Goal: Information Seeking & Learning: Learn about a topic

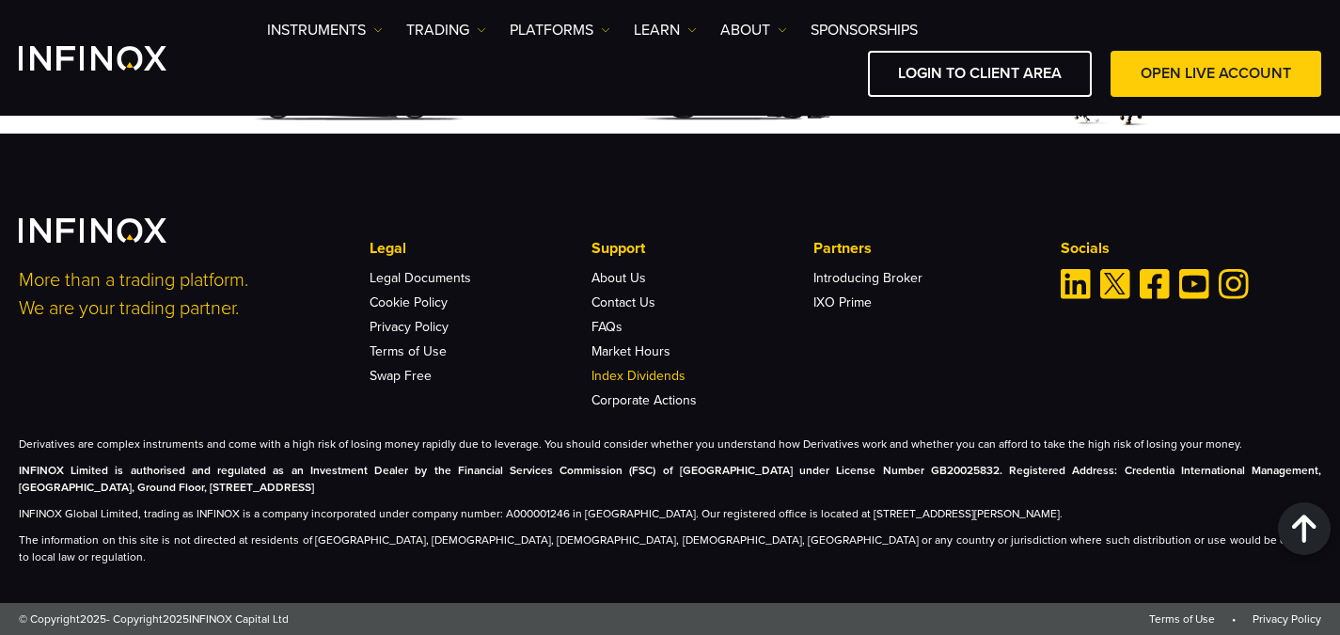
click at [669, 384] on link "Index Dividends" at bounding box center [639, 376] width 94 height 16
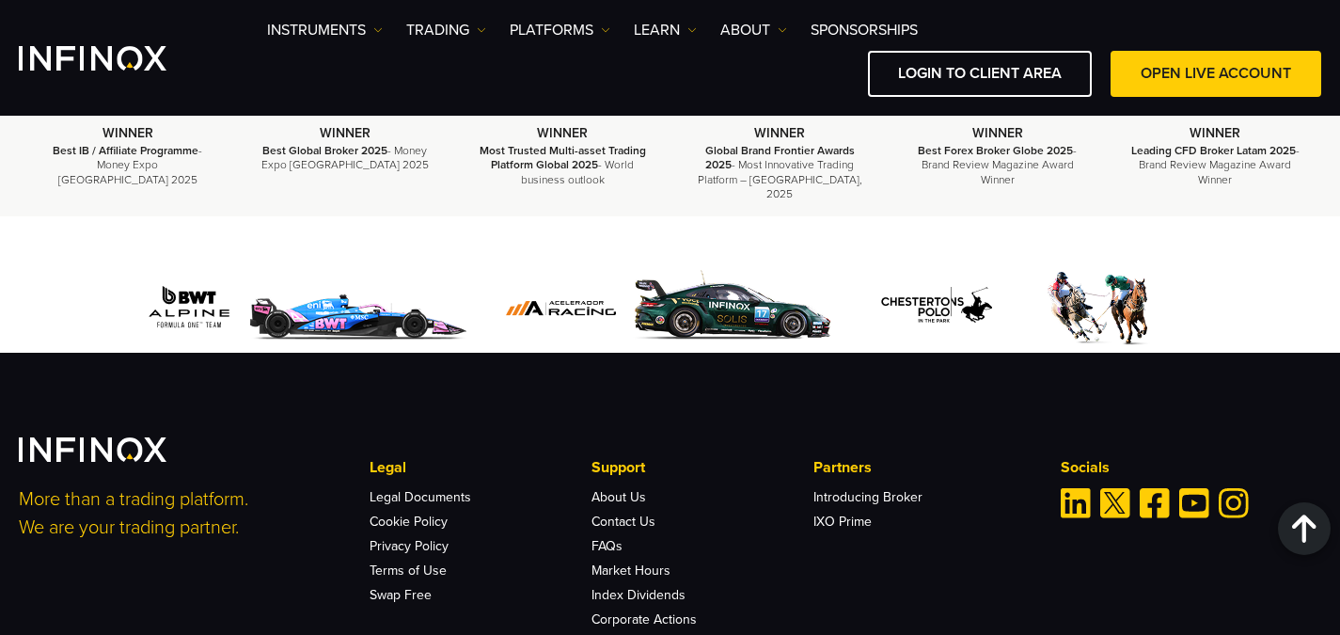
scroll to position [3708, 0]
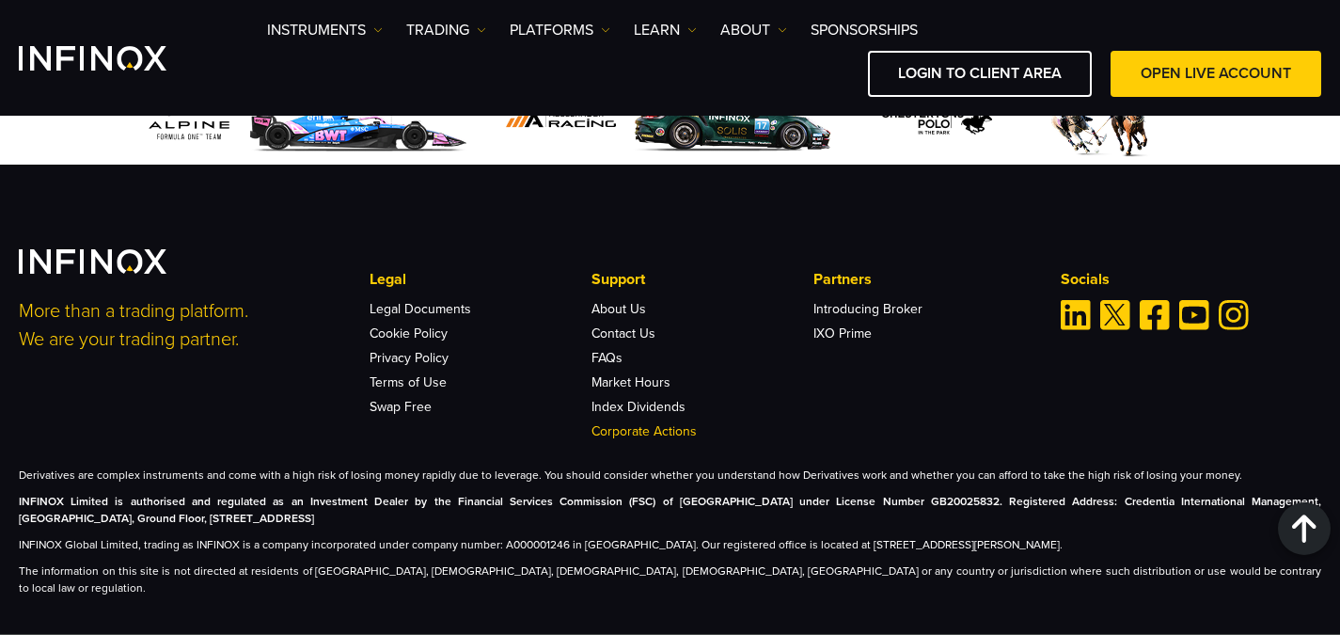
click at [676, 423] on link "Corporate Actions" at bounding box center [644, 431] width 105 height 16
click at [656, 423] on link "Corporate Actions" at bounding box center [644, 431] width 105 height 16
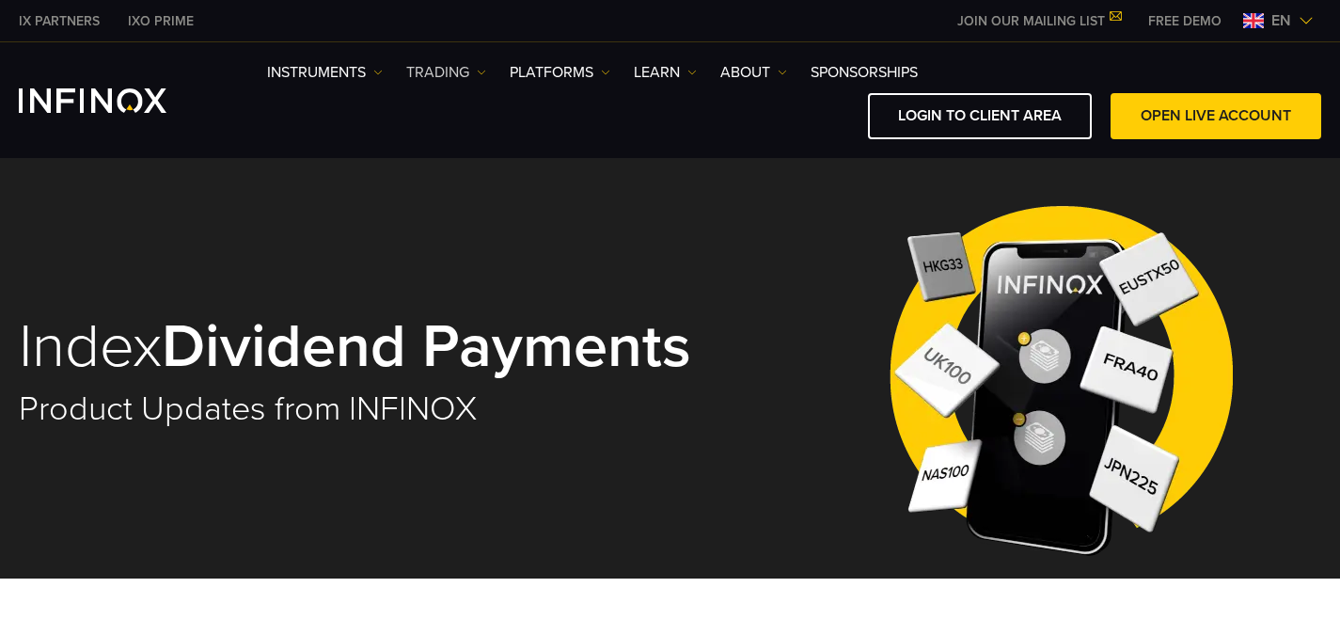
click at [430, 75] on link "TRADING" at bounding box center [446, 72] width 80 height 23
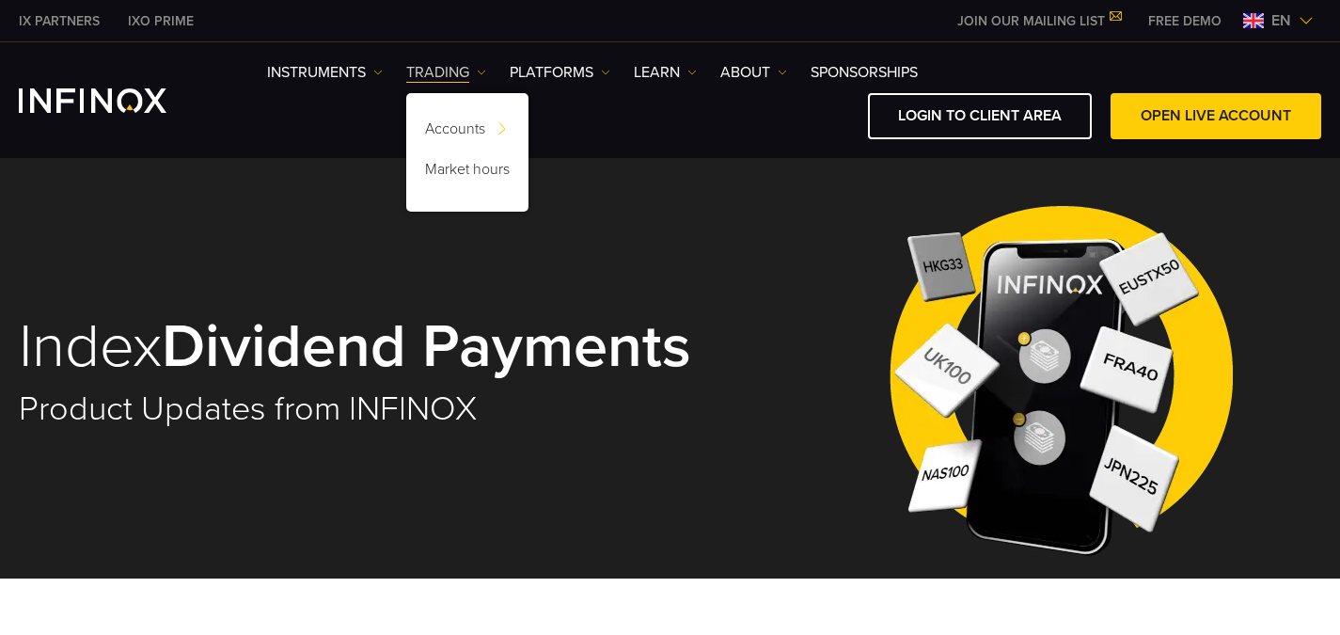
click at [431, 75] on link "TRADING" at bounding box center [446, 72] width 80 height 23
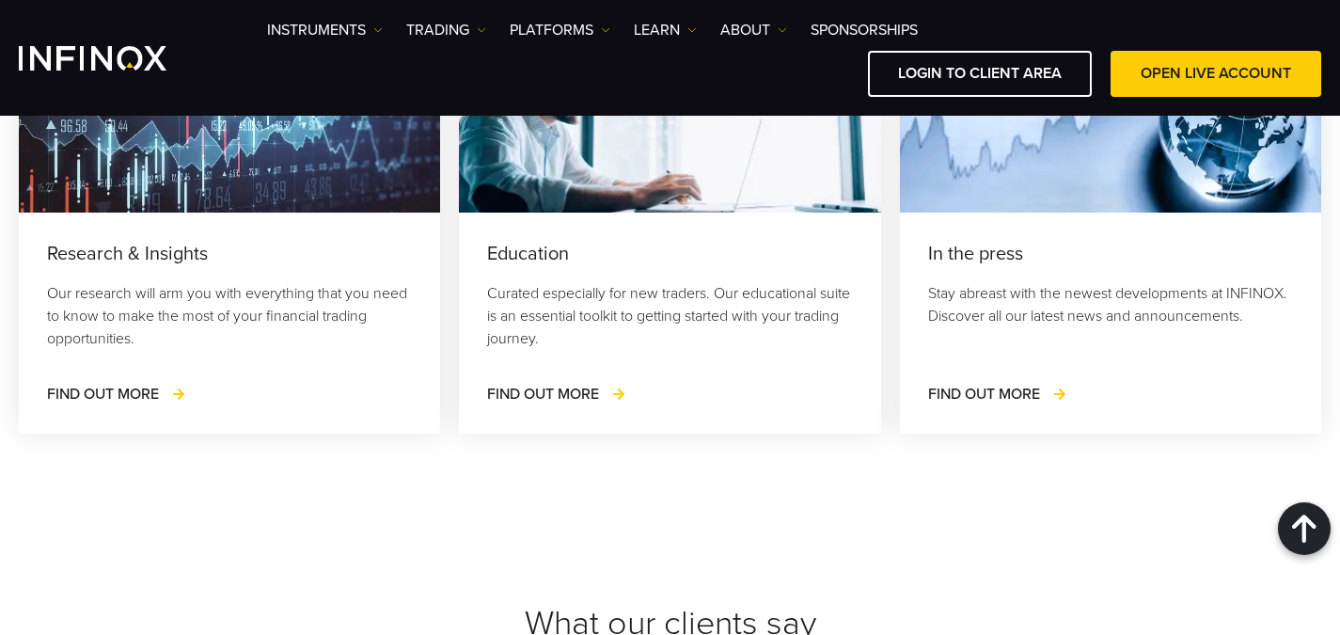
scroll to position [4985, 0]
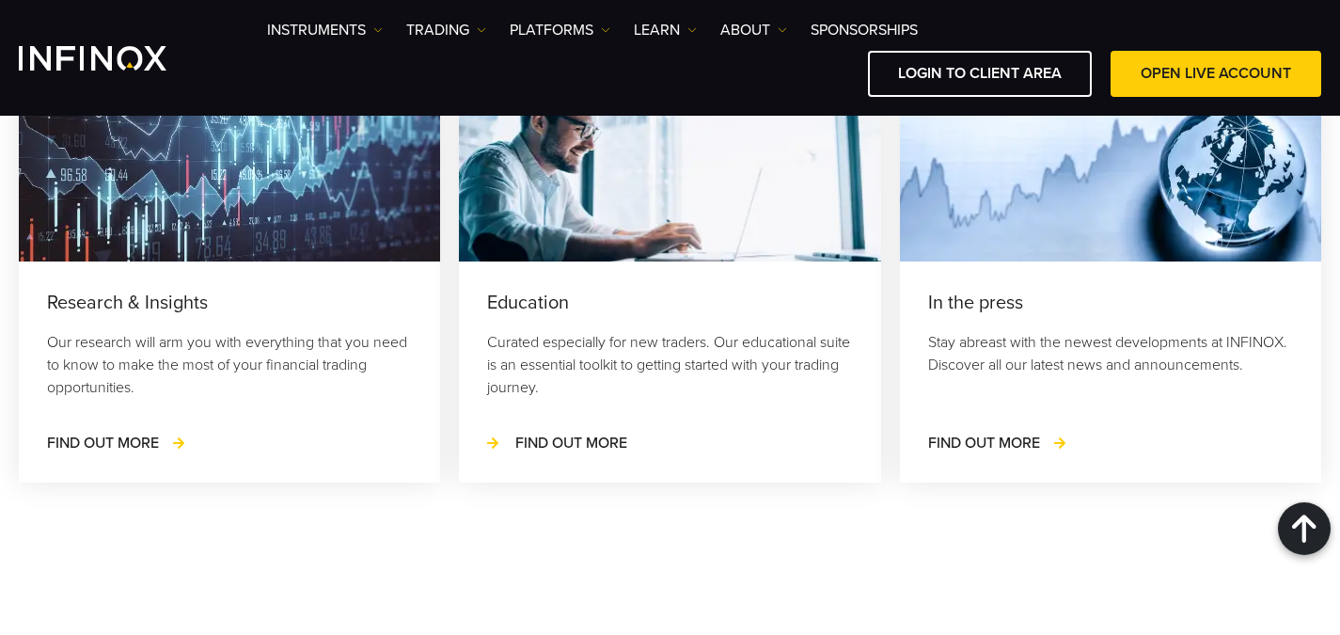
click at [556, 432] on link "FIND OUT MORE" at bounding box center [557, 443] width 140 height 23
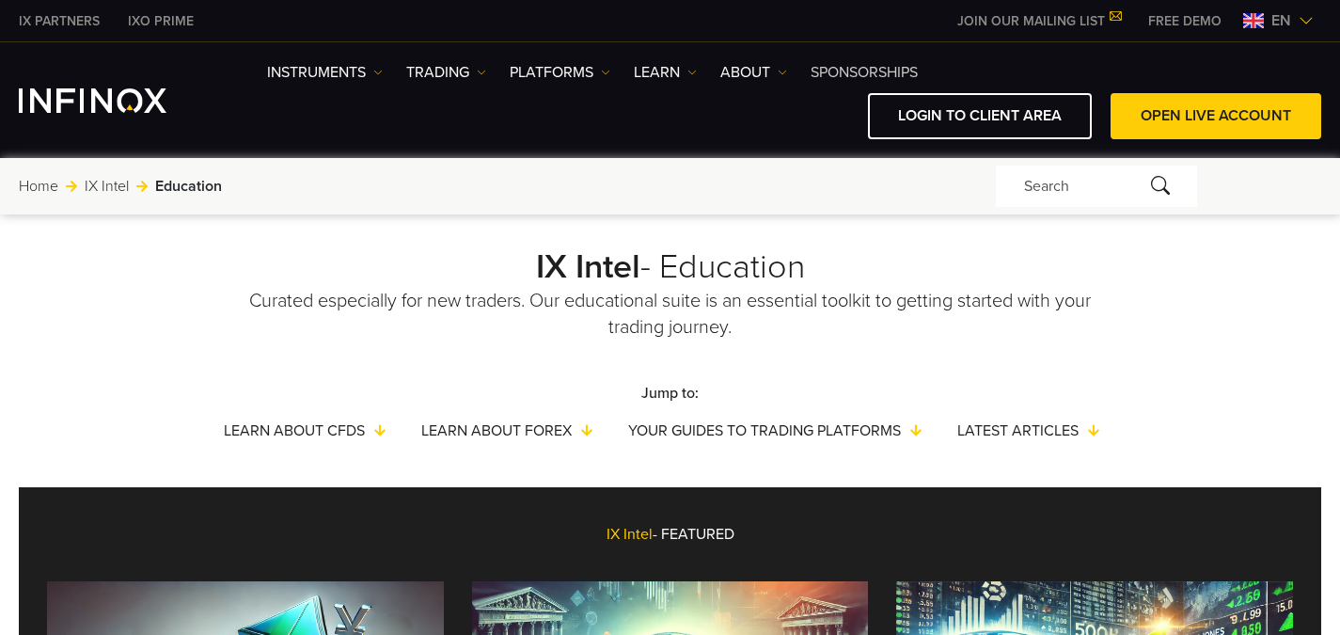
click at [816, 72] on link "SPONSORSHIPS" at bounding box center [864, 72] width 107 height 23
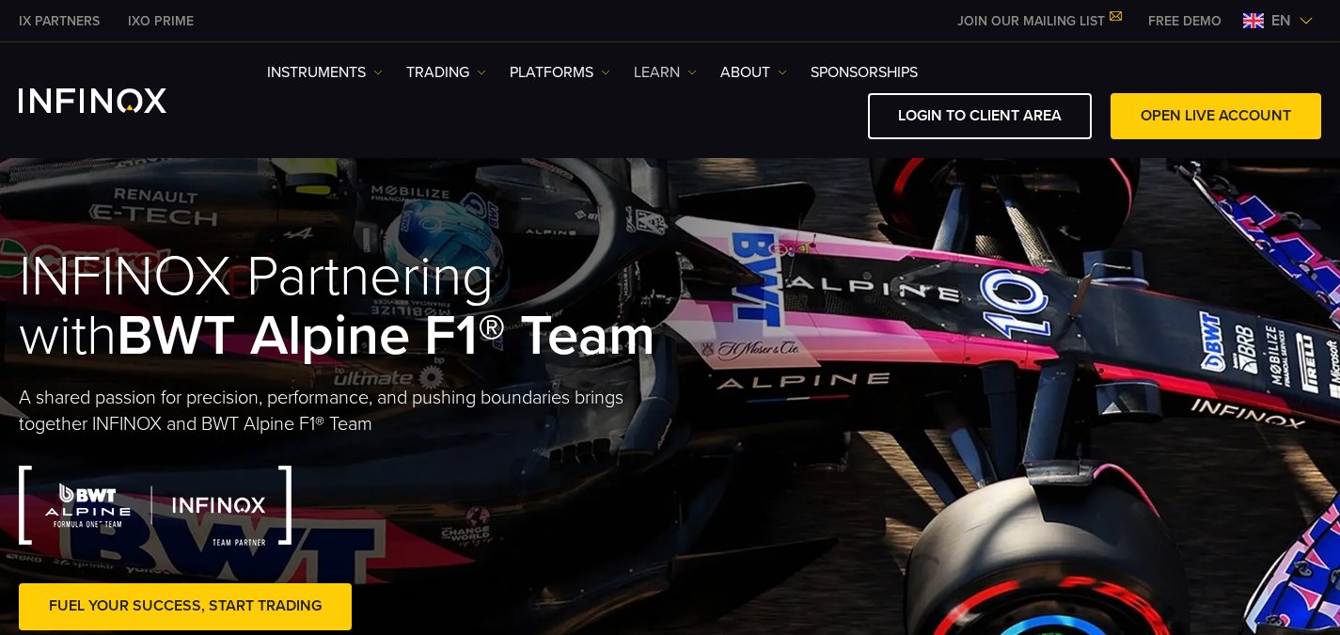
click at [668, 71] on link "Learn" at bounding box center [665, 72] width 63 height 23
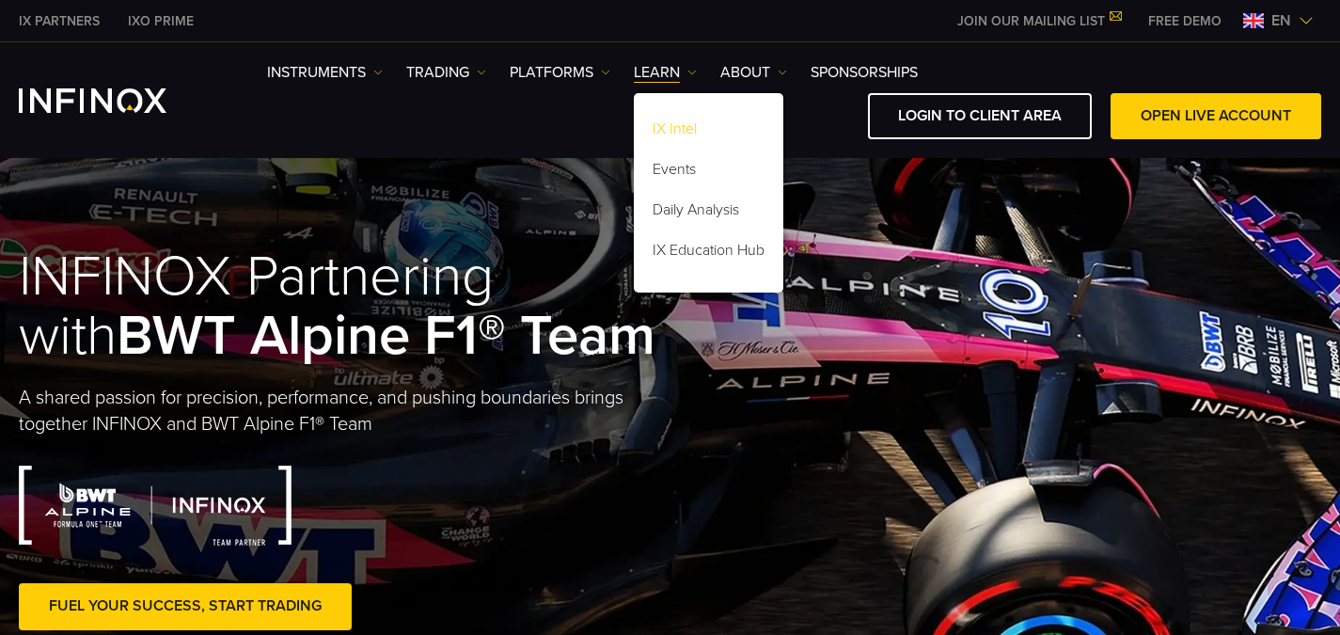
click at [676, 134] on link "IX Intel" at bounding box center [709, 132] width 150 height 40
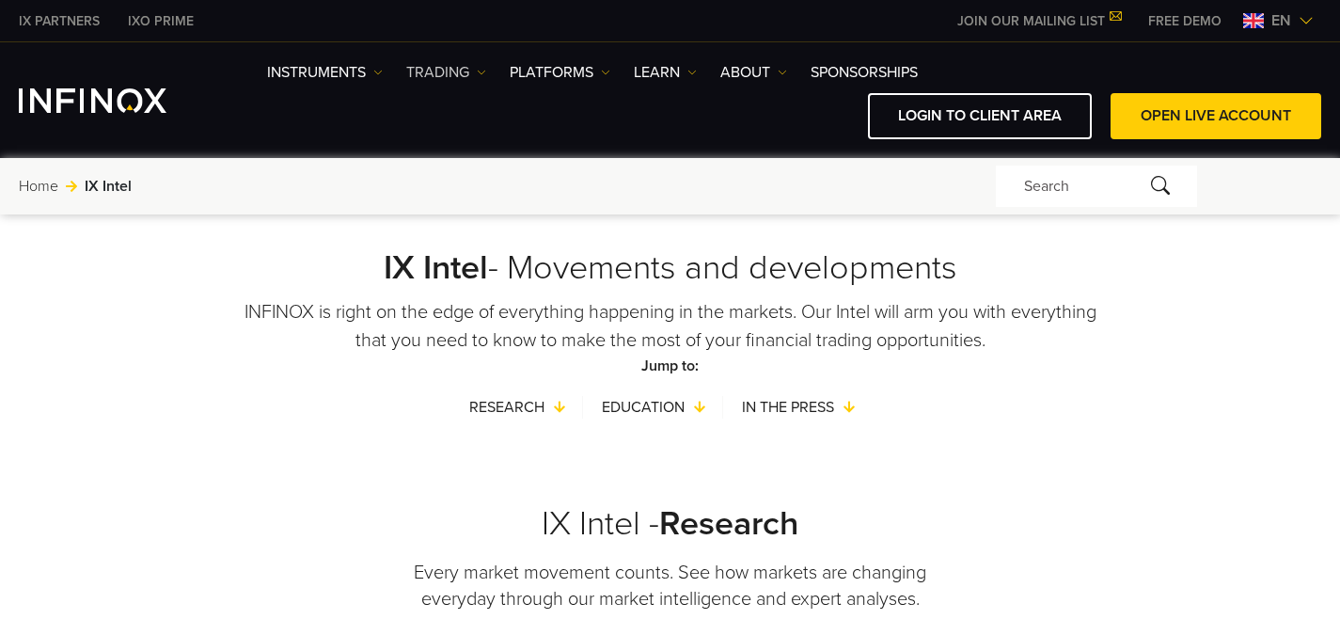
click at [457, 74] on link "TRADING" at bounding box center [446, 72] width 80 height 23
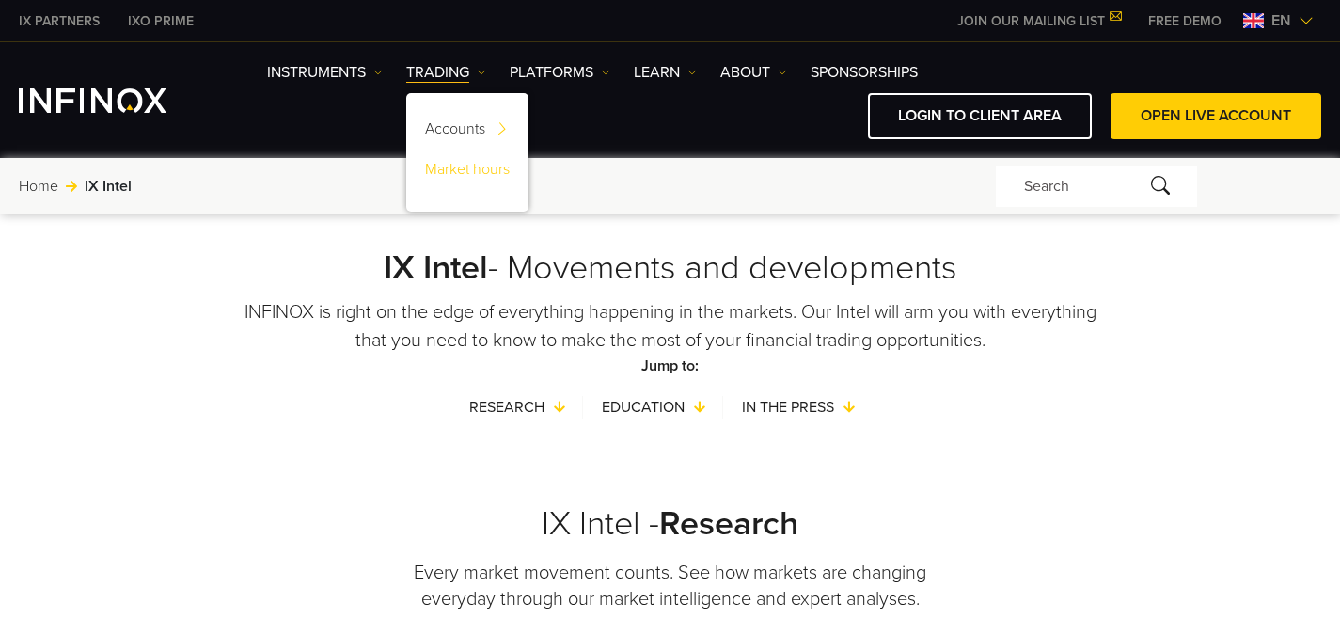
click at [465, 167] on link "Market hours" at bounding box center [467, 172] width 122 height 40
click at [482, 172] on link "Market hours" at bounding box center [467, 172] width 122 height 40
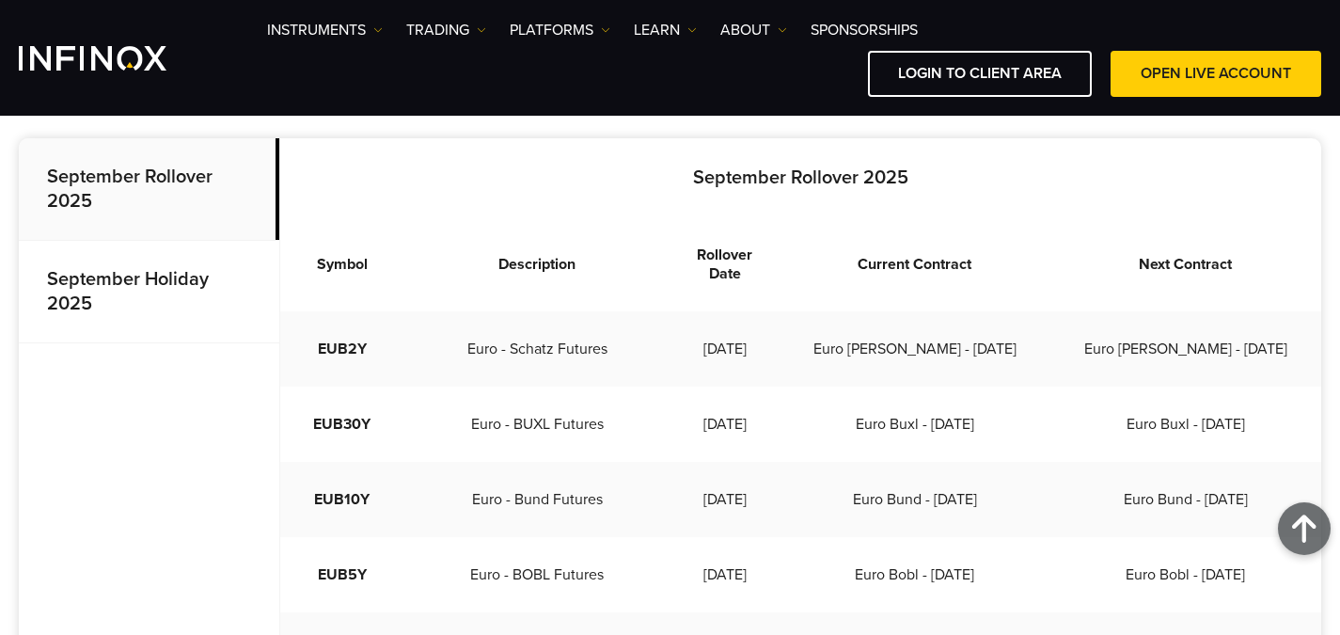
scroll to position [470, 0]
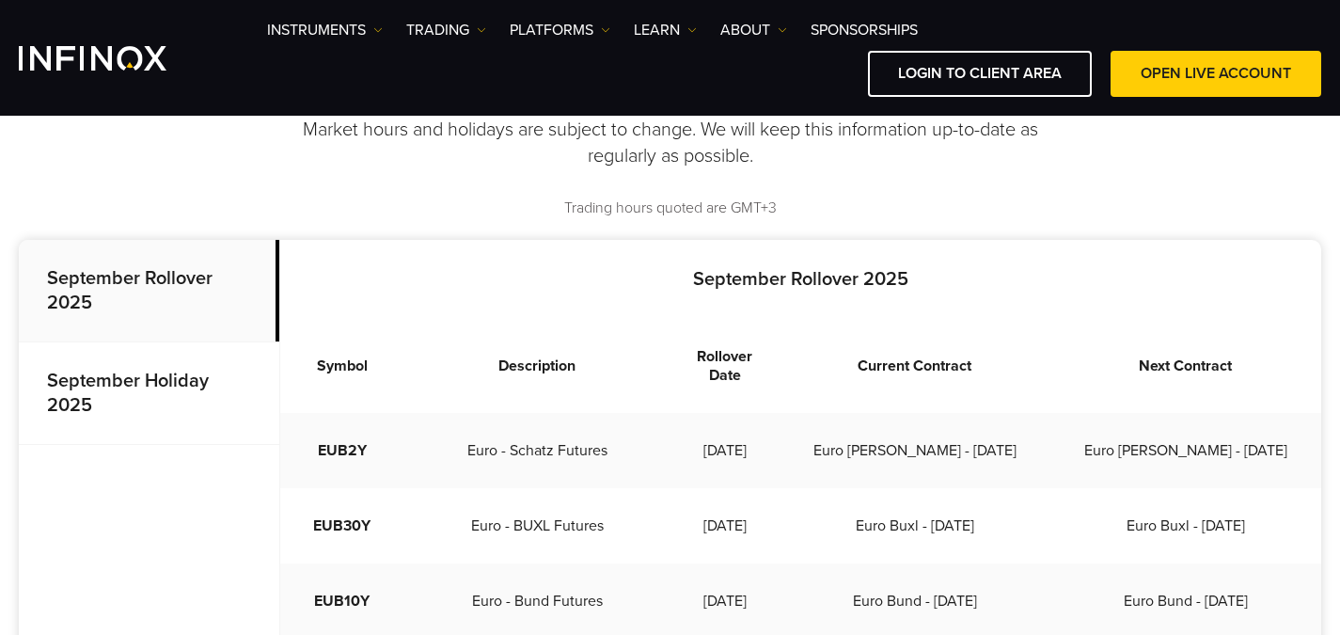
click at [198, 404] on p "September Holiday 2025" at bounding box center [149, 393] width 261 height 103
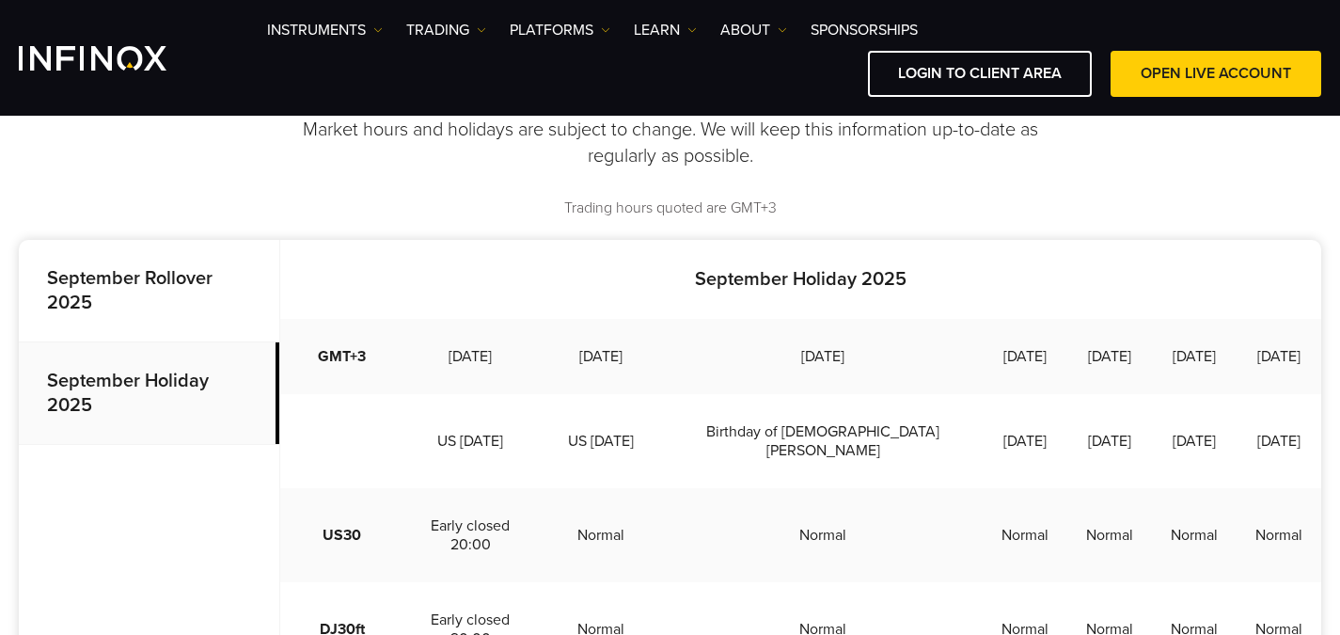
scroll to position [564, 0]
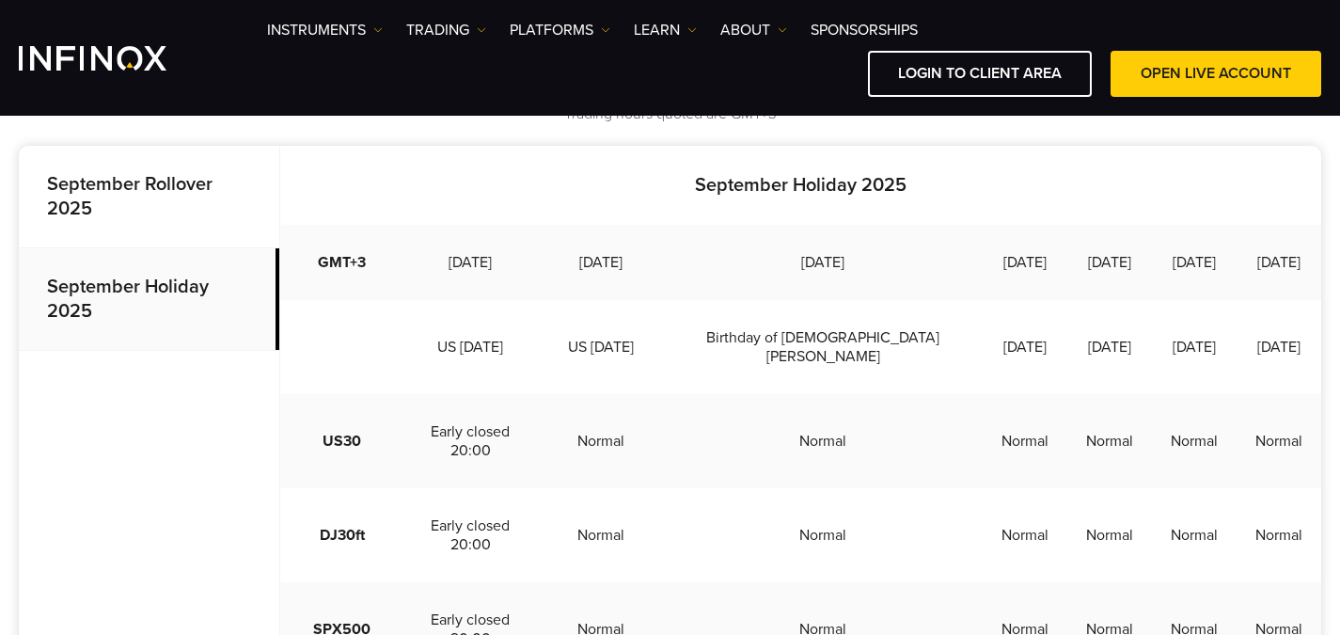
drag, startPoint x: 466, startPoint y: 378, endPoint x: 637, endPoint y: 396, distance: 172.1
click at [637, 394] on tr "US Labour Day US Labour Day Birthday of Prophet Muhammad National Day Army Day …" at bounding box center [800, 347] width 1041 height 94
drag, startPoint x: 631, startPoint y: 408, endPoint x: 691, endPoint y: 405, distance: 60.3
click at [631, 394] on td "US Labour Day" at bounding box center [601, 347] width 126 height 94
drag, startPoint x: 706, startPoint y: 377, endPoint x: 760, endPoint y: 432, distance: 76.5
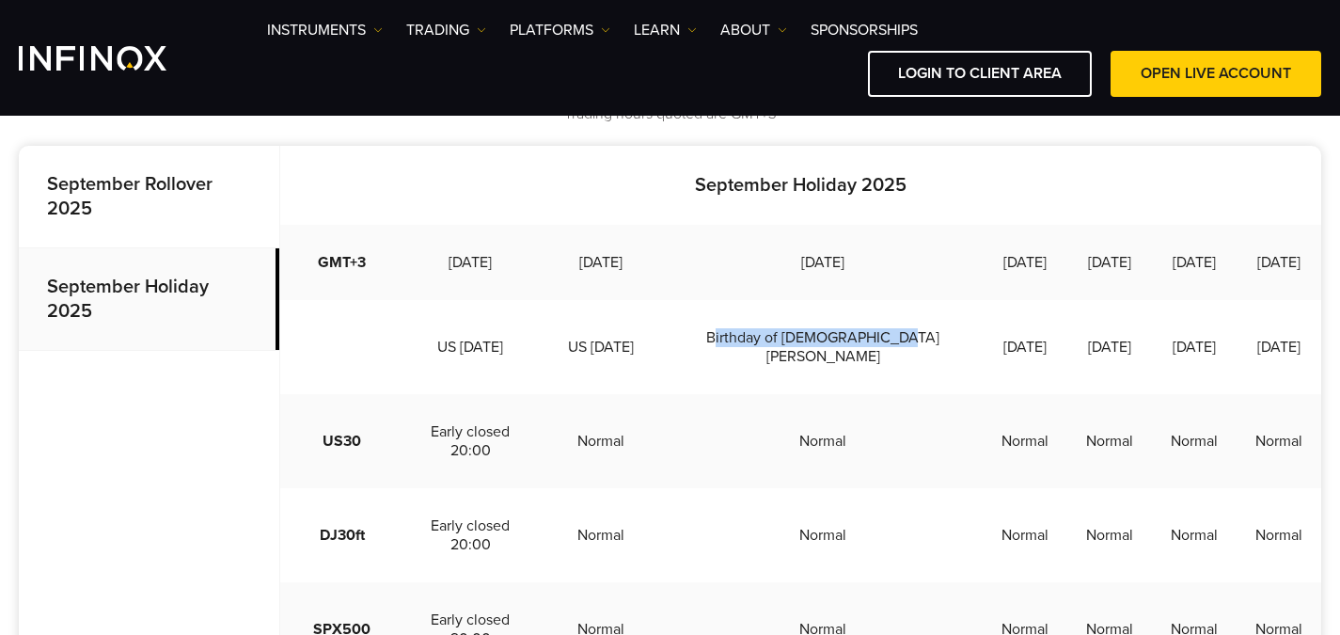
click at [760, 394] on td "Birthday of Prophet Muhammad" at bounding box center [823, 347] width 319 height 94
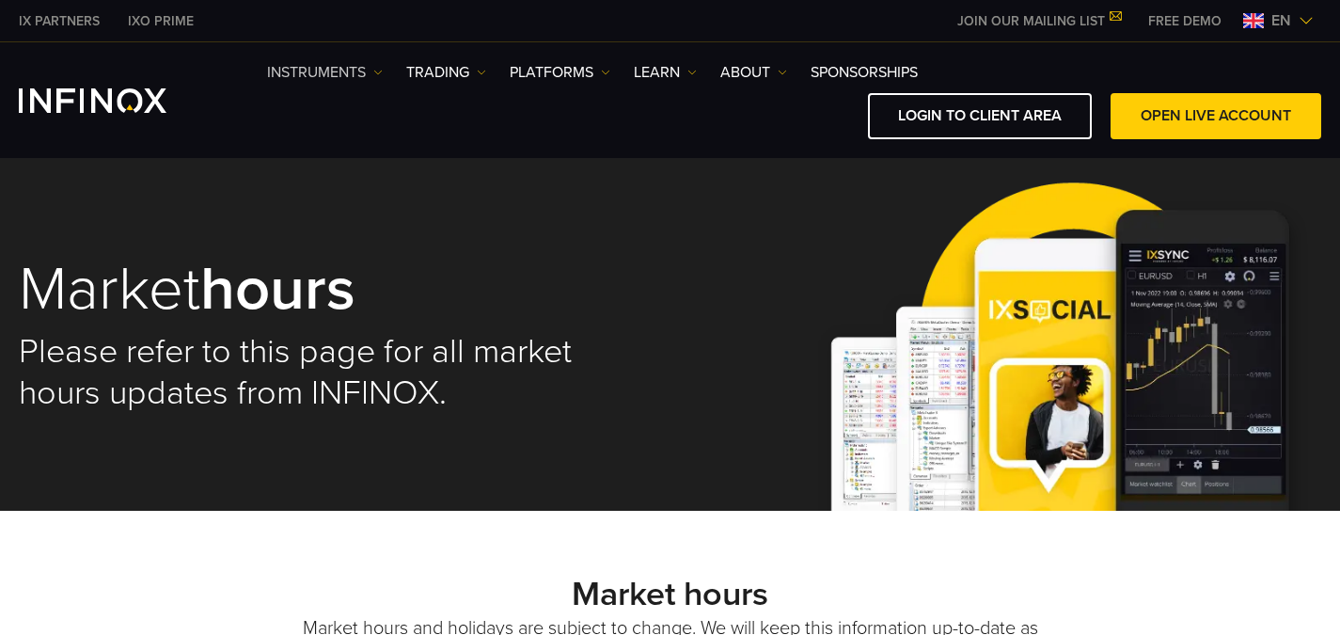
click at [346, 64] on link "Instruments" at bounding box center [325, 72] width 116 height 23
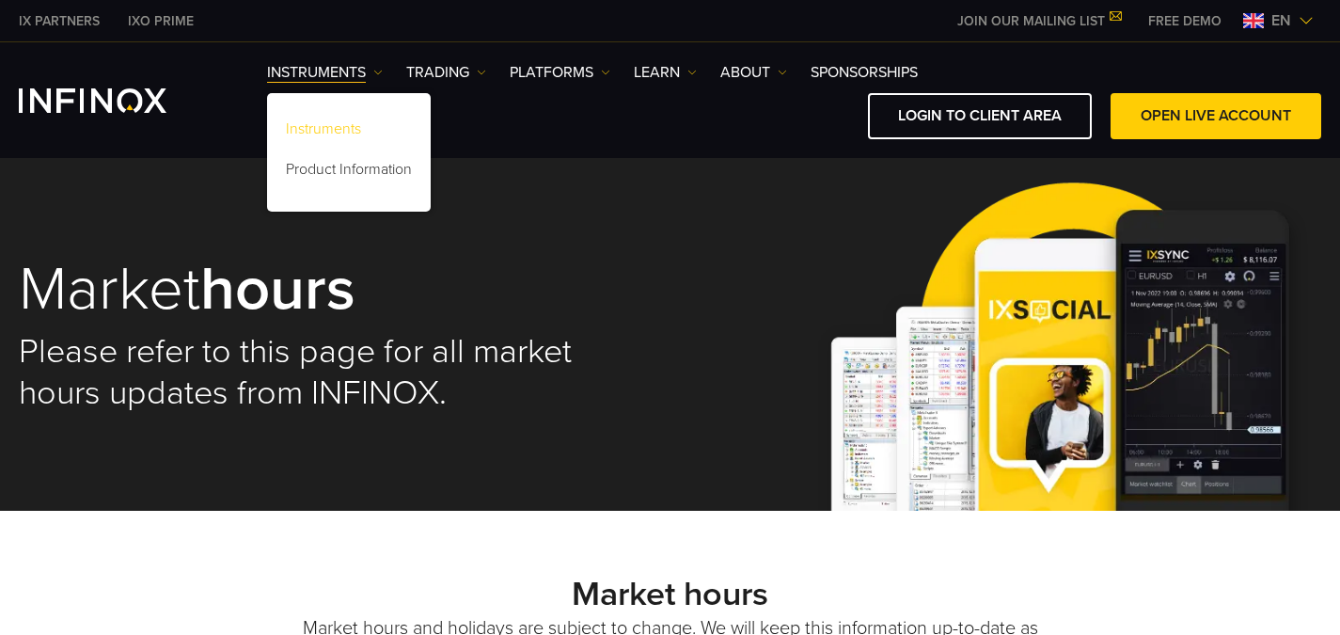
click at [335, 119] on link "Instruments" at bounding box center [349, 132] width 164 height 40
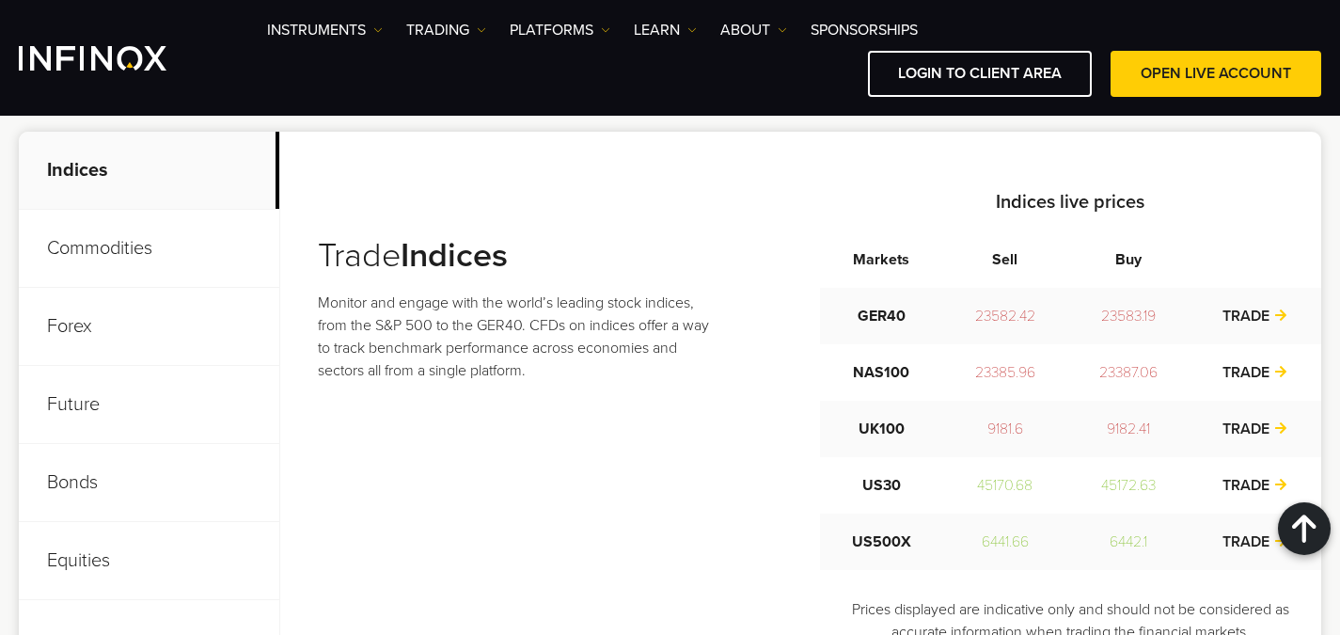
scroll to position [752, 0]
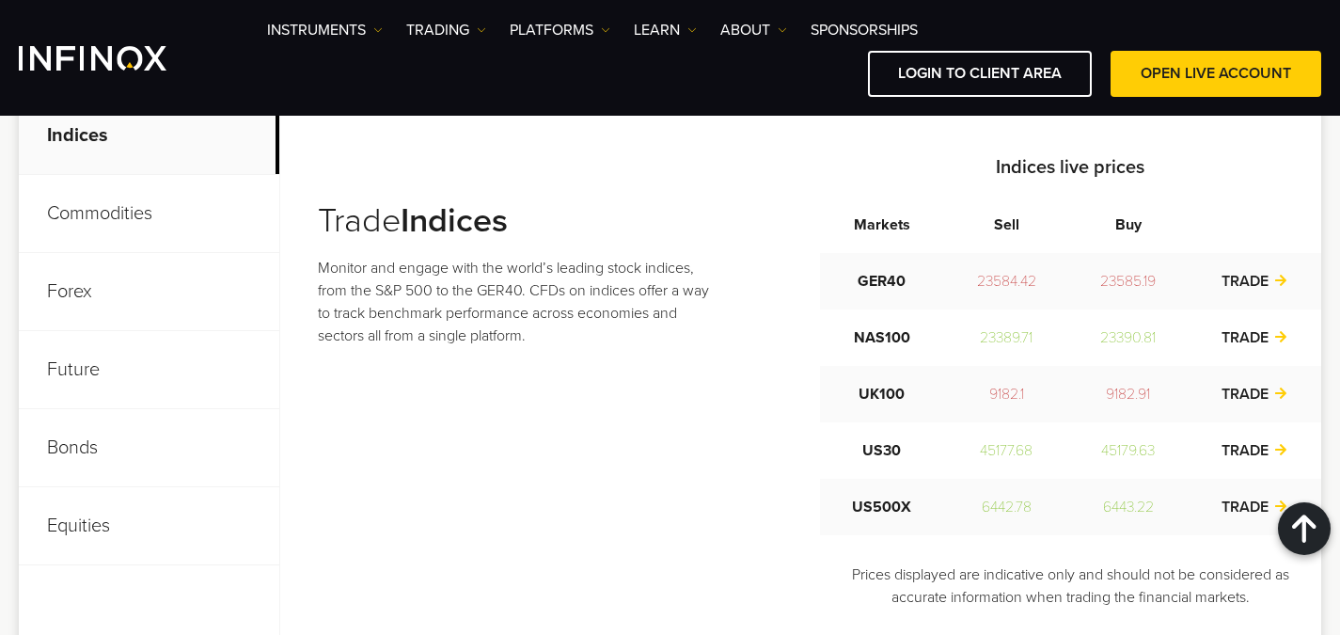
click at [149, 214] on p "Commodities" at bounding box center [149, 214] width 261 height 78
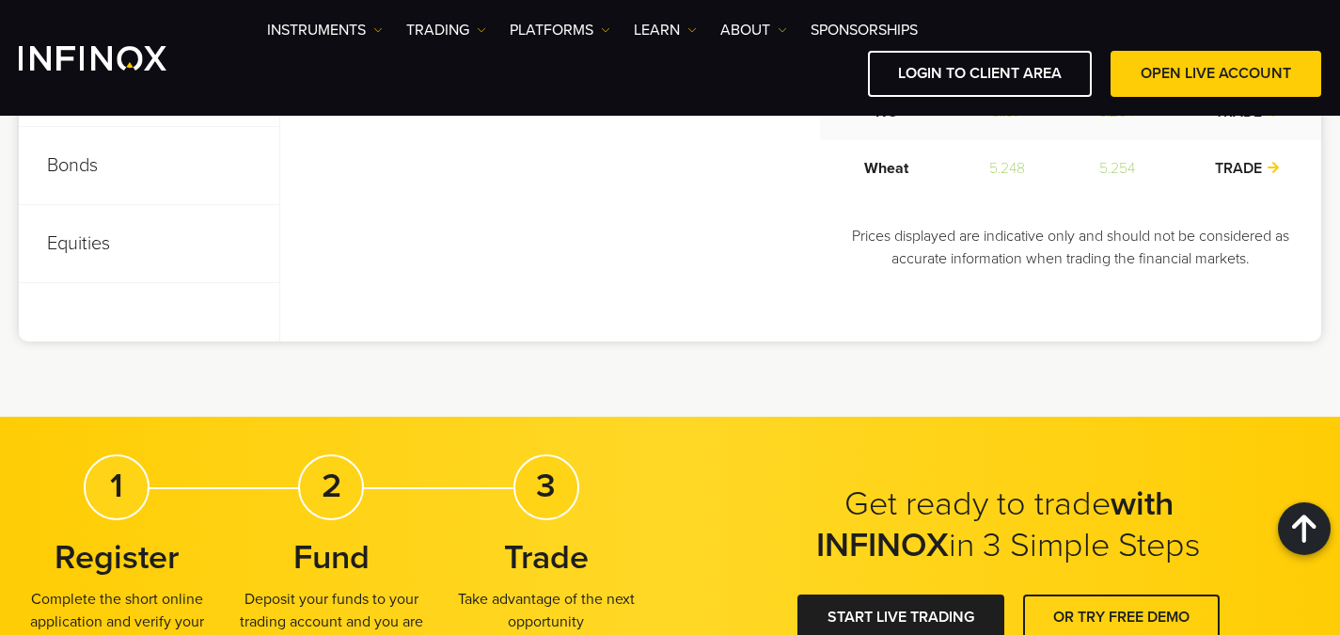
scroll to position [847, 0]
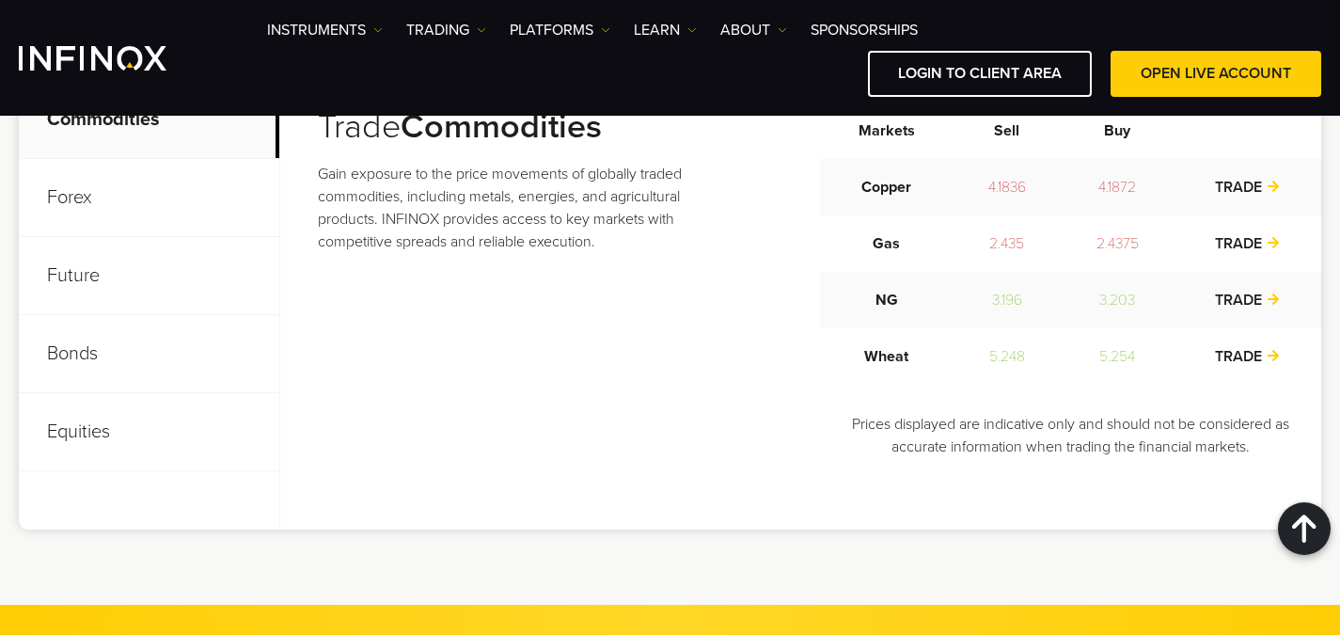
click at [46, 428] on p "Equities" at bounding box center [149, 432] width 261 height 78
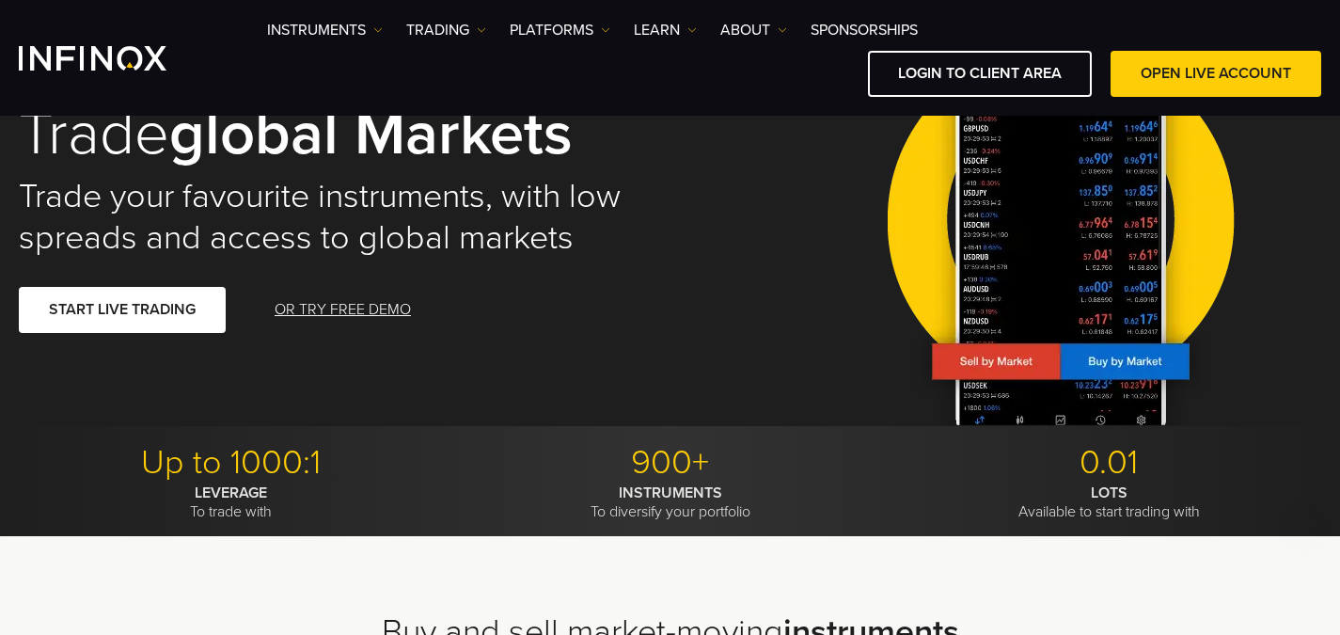
scroll to position [0, 0]
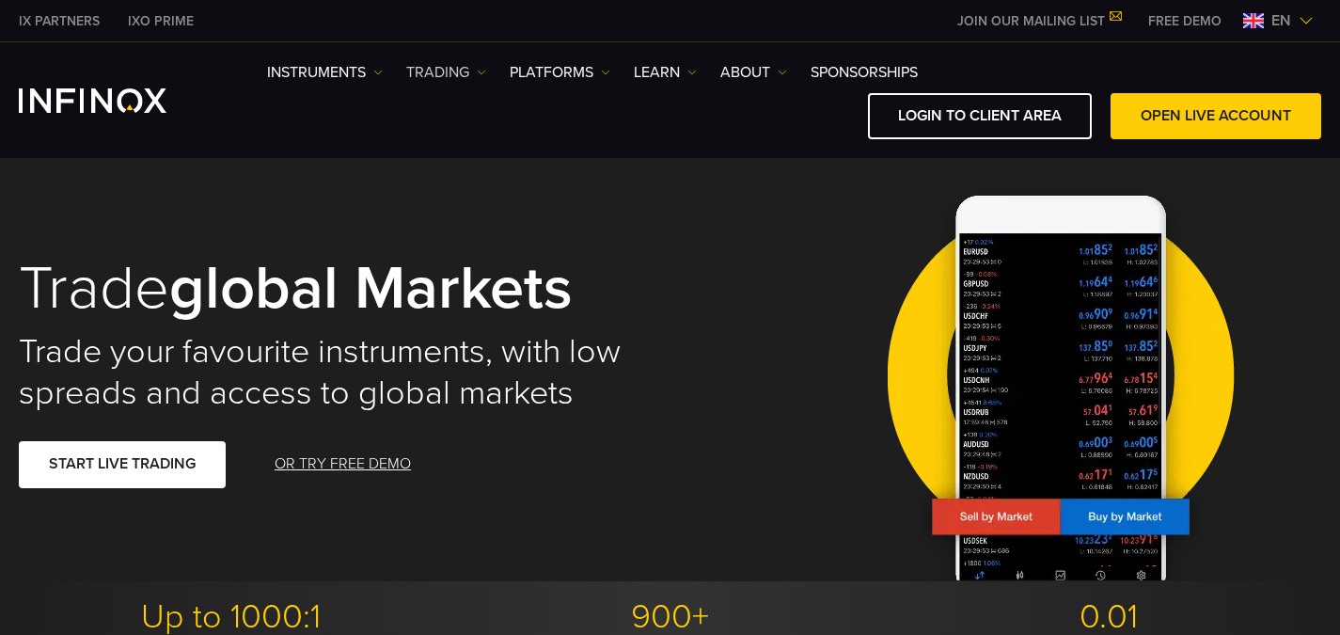
click at [470, 70] on link "TRADING" at bounding box center [446, 72] width 80 height 23
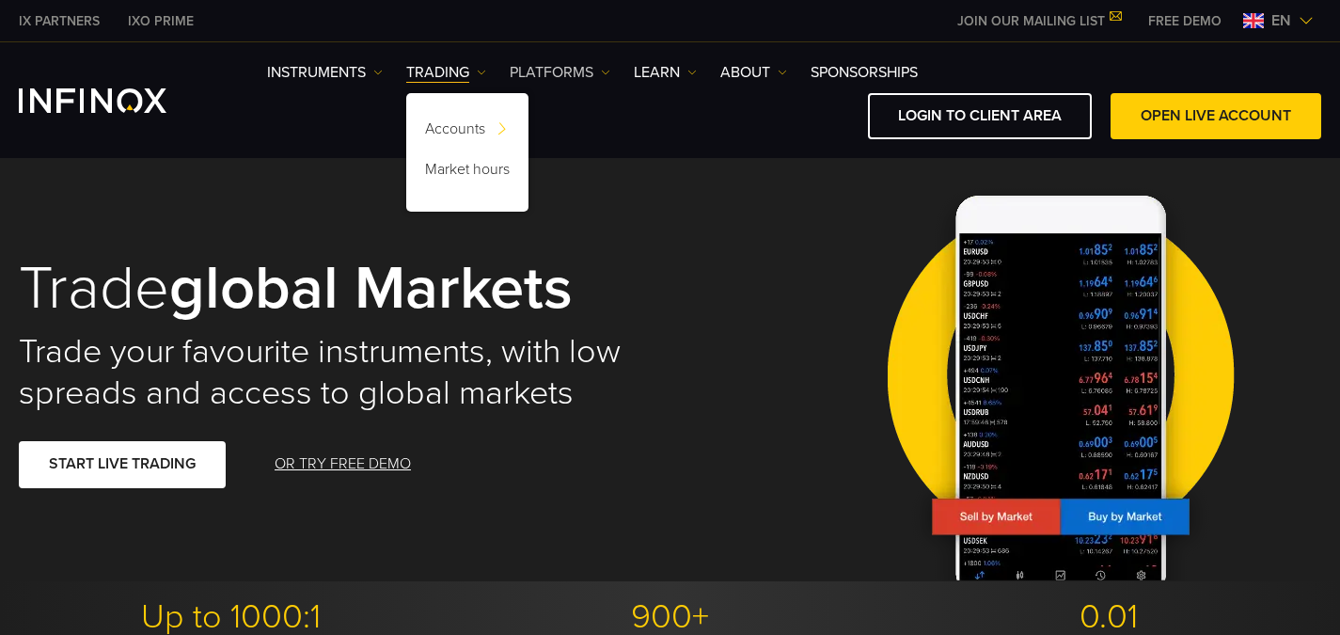
click at [564, 72] on link "PLATFORMS" at bounding box center [560, 72] width 101 height 23
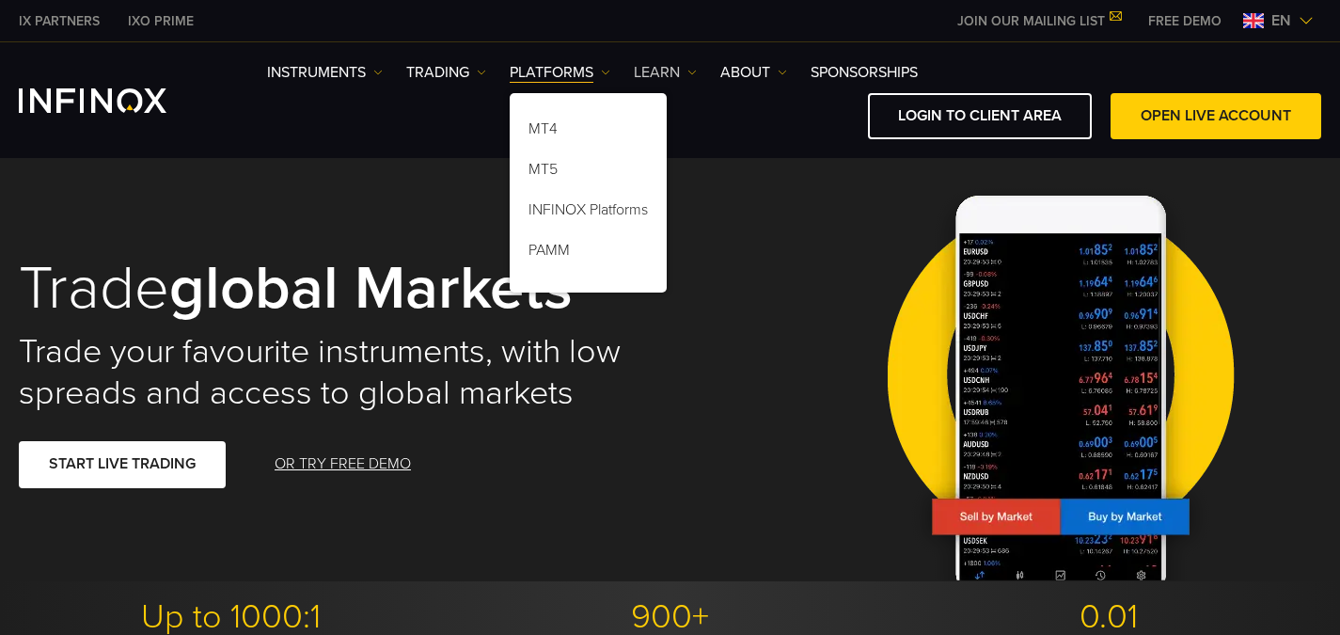
click at [685, 68] on link "Learn" at bounding box center [665, 72] width 63 height 23
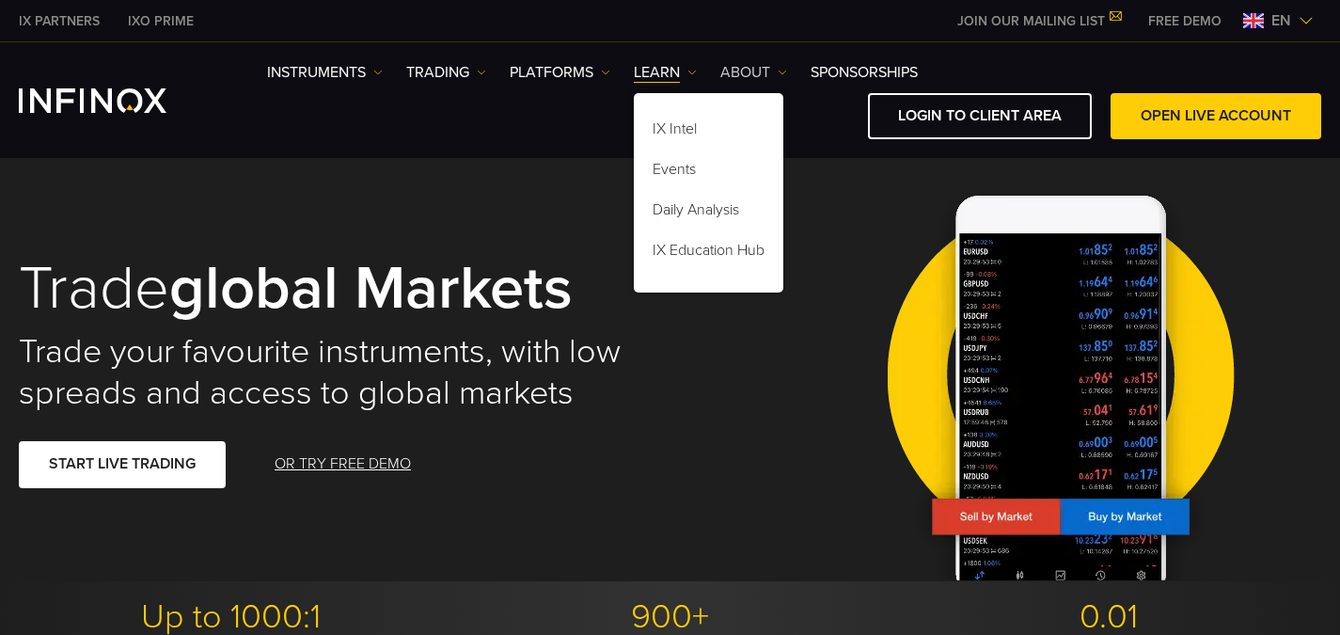
click at [779, 71] on link "ABOUT" at bounding box center [753, 72] width 67 height 23
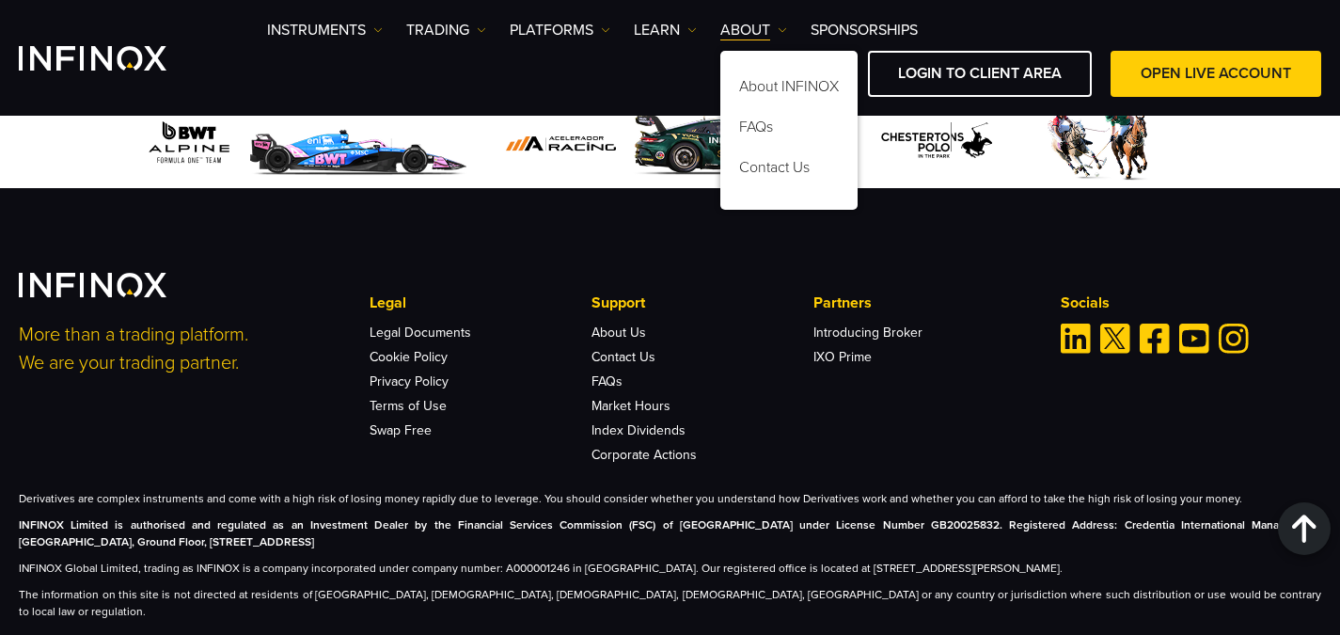
scroll to position [2819, 0]
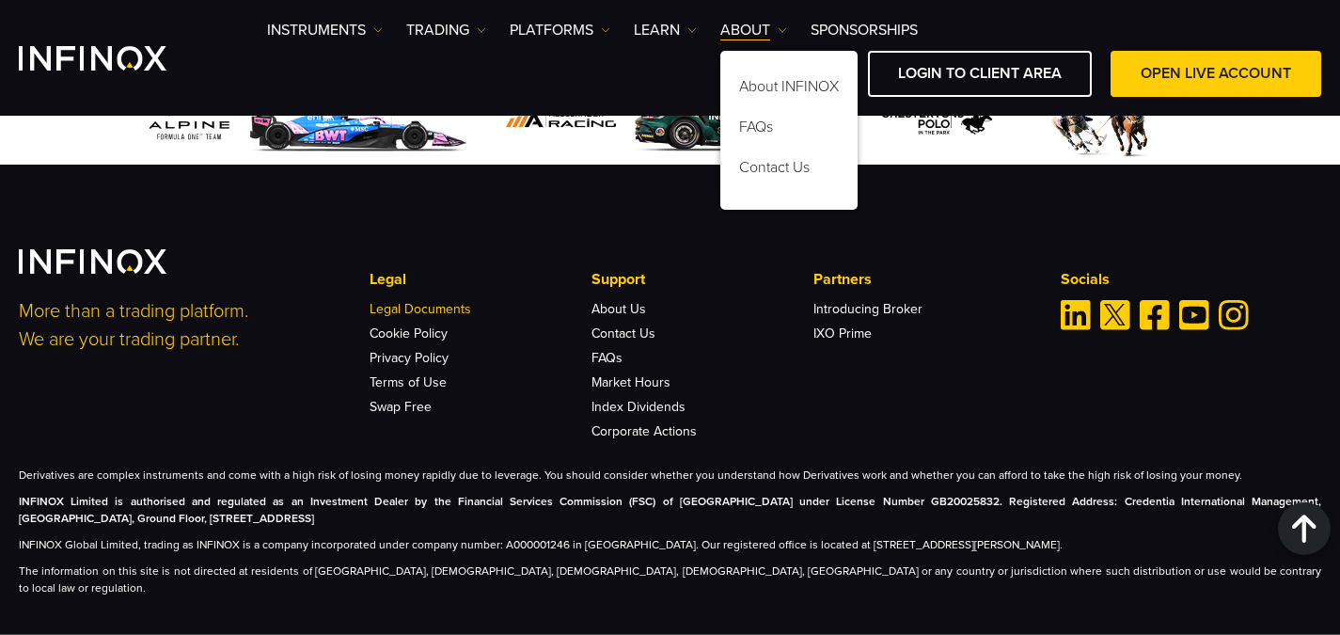
click at [449, 301] on link "Legal Documents" at bounding box center [421, 309] width 102 height 16
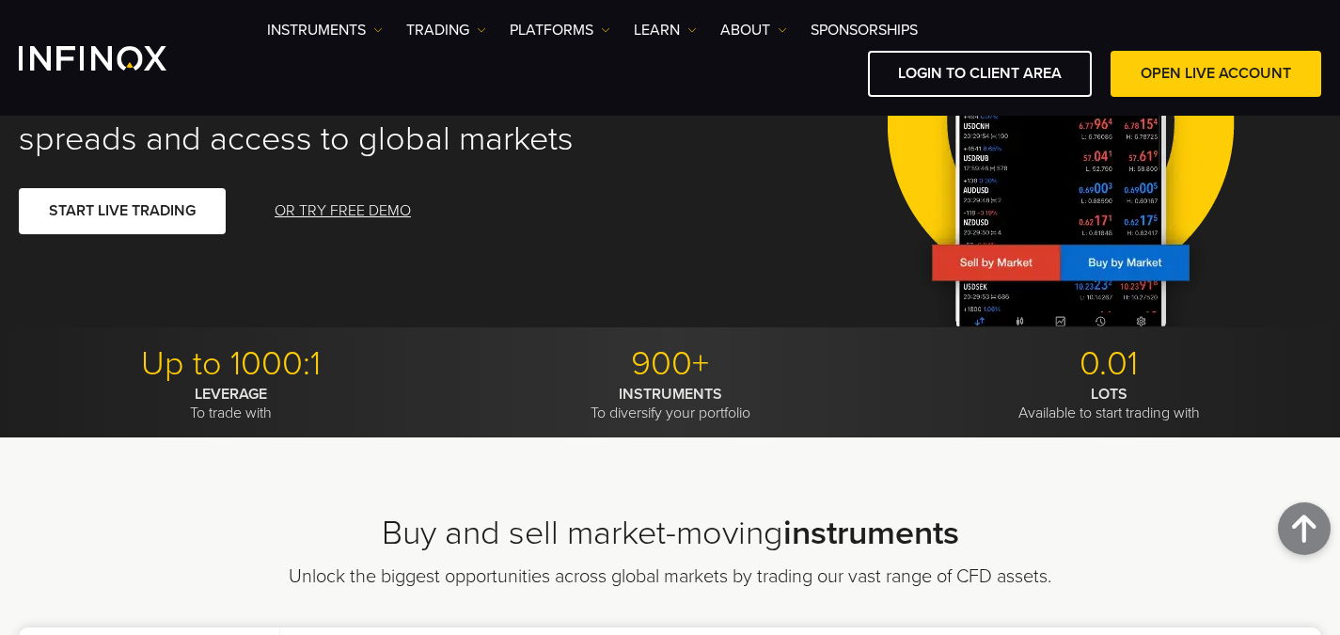
scroll to position [0, 0]
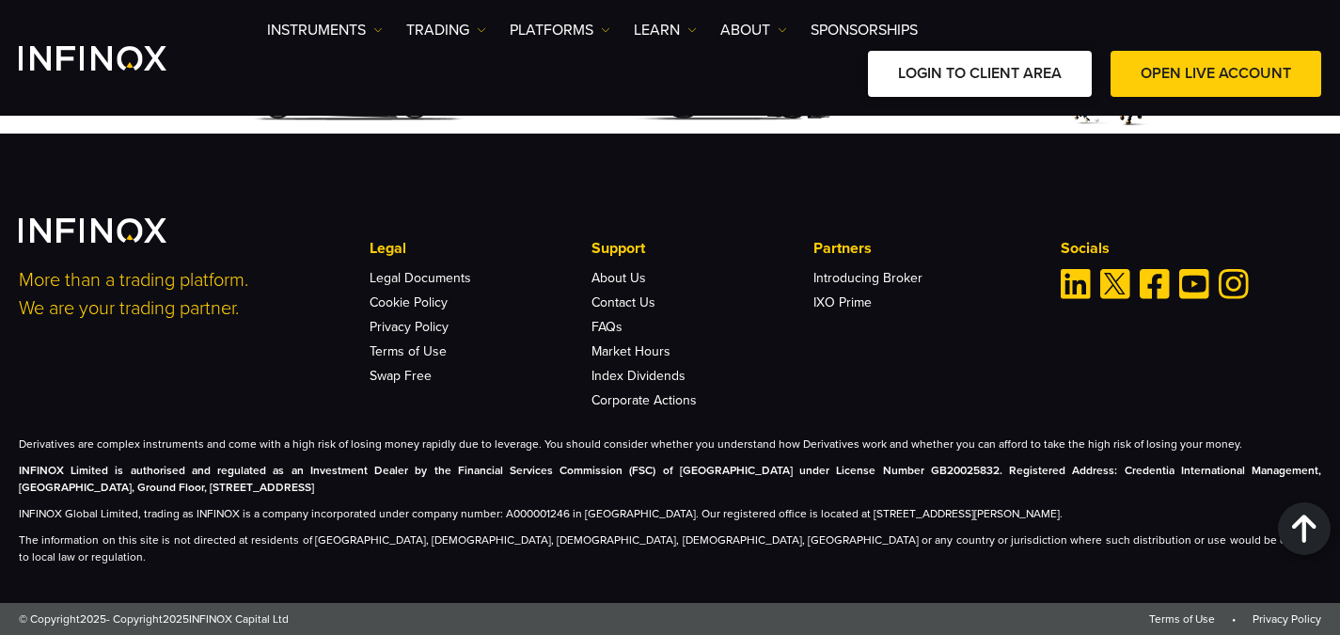
click at [1005, 78] on link "LOGIN TO CLIENT AREA" at bounding box center [980, 74] width 224 height 46
